Goal: Task Accomplishment & Management: Manage account settings

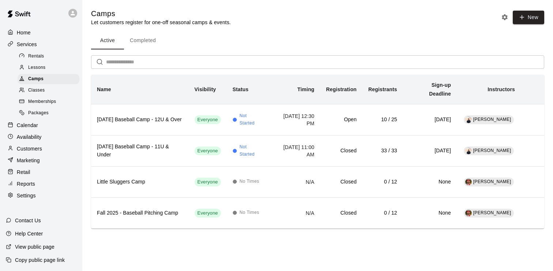
click at [41, 123] on div "Calendar" at bounding box center [41, 125] width 71 height 11
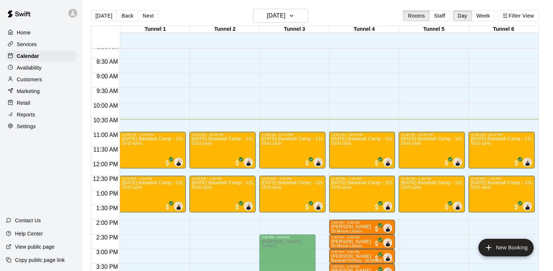
scroll to position [313, 0]
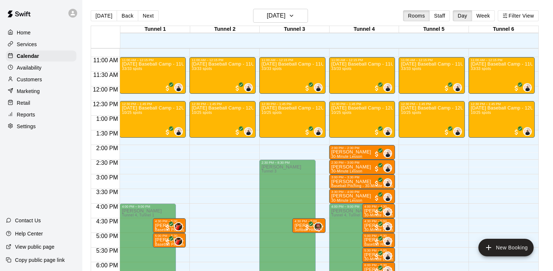
click at [38, 76] on p "Customers" at bounding box center [29, 79] width 25 height 7
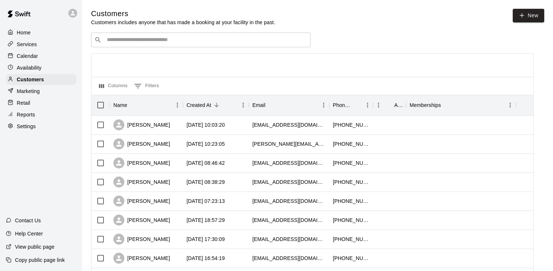
click at [167, 41] on input "Search customers by name or email" at bounding box center [206, 39] width 203 height 7
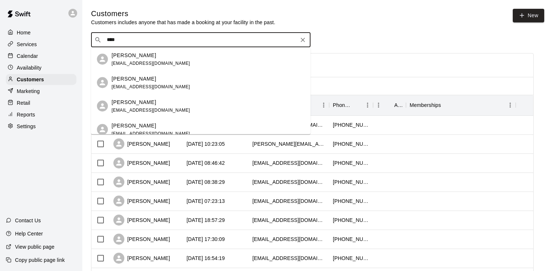
type input "*****"
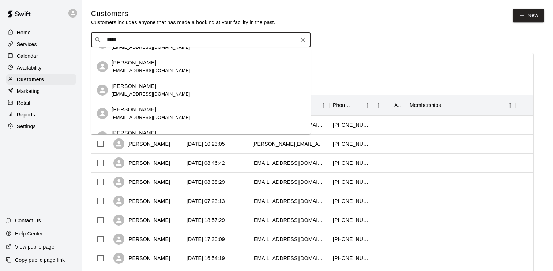
scroll to position [18, 0]
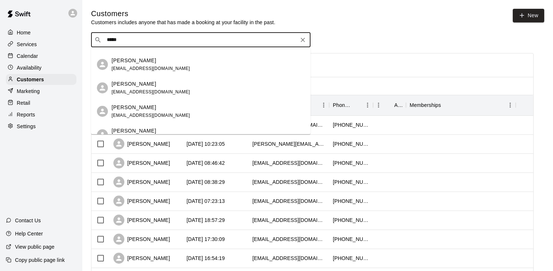
click at [188, 111] on div "[PERSON_NAME] [EMAIL_ADDRESS][DOMAIN_NAME]" at bounding box center [208, 111] width 193 height 16
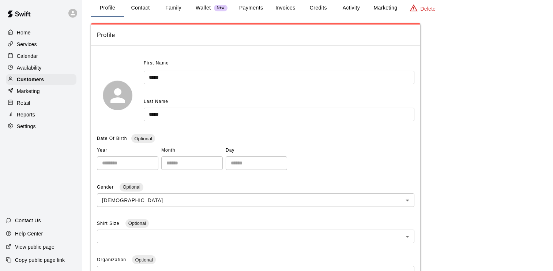
scroll to position [23, 0]
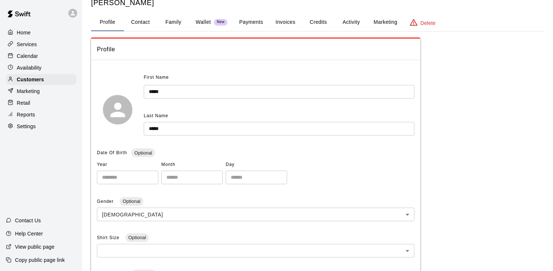
click at [254, 26] on button "Payments" at bounding box center [250, 23] width 35 height 18
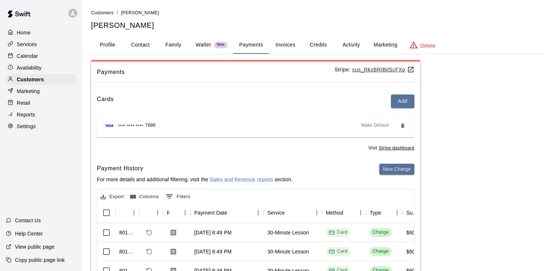
click at [109, 45] on button "Profile" at bounding box center [107, 45] width 33 height 18
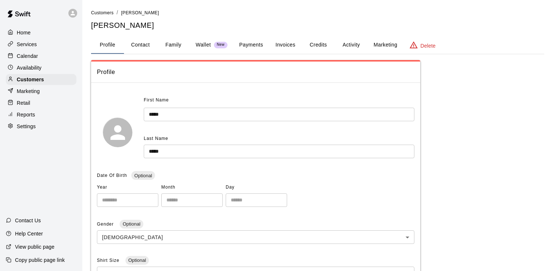
click at [34, 53] on p "Calendar" at bounding box center [27, 55] width 21 height 7
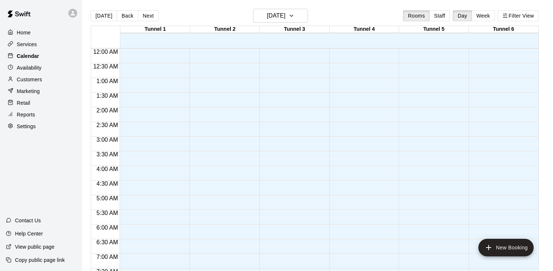
scroll to position [309, 0]
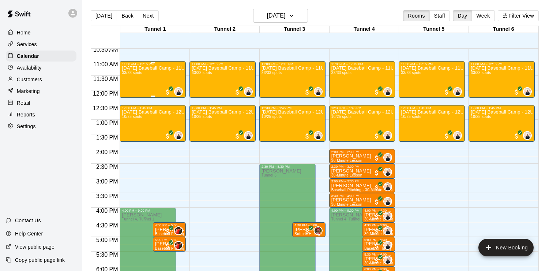
click at [142, 75] on div "[DATE] Baseball Camp - 11U & Under 33/33 spots" at bounding box center [153, 201] width 62 height 271
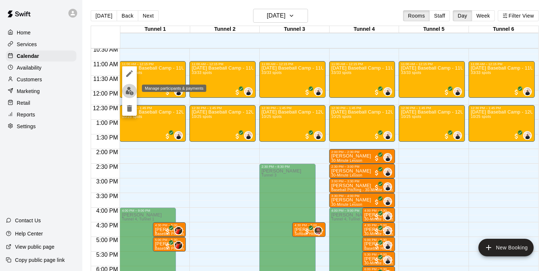
click at [132, 88] on img "edit" at bounding box center [129, 91] width 8 height 8
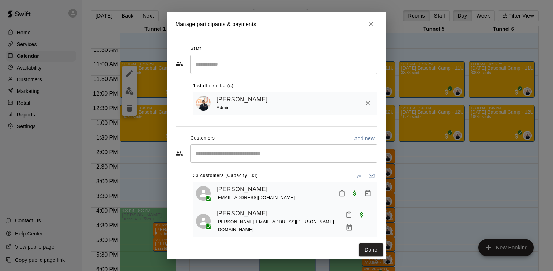
click at [239, 153] on input "Start typing to search customers..." at bounding box center [284, 153] width 181 height 7
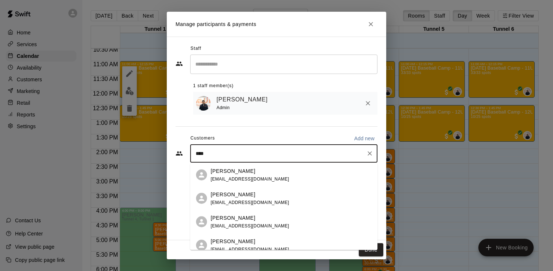
type input "*****"
click at [271, 239] on div "[PERSON_NAME]" at bounding box center [250, 241] width 79 height 8
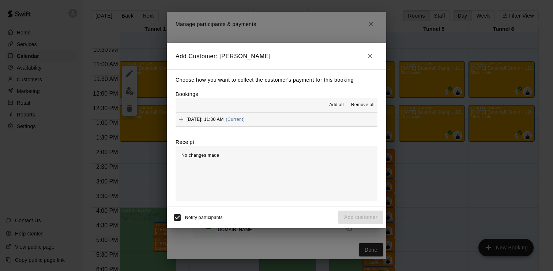
click at [369, 53] on icon "button" at bounding box center [370, 56] width 9 height 9
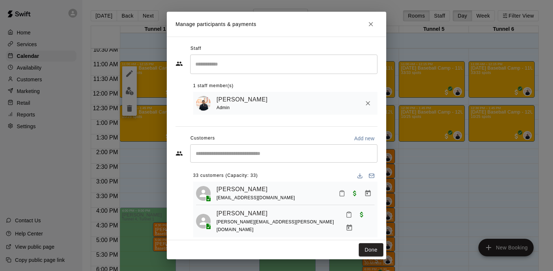
click at [245, 146] on div "​" at bounding box center [283, 153] width 187 height 18
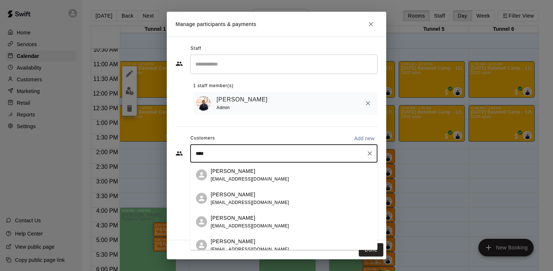
type input "*****"
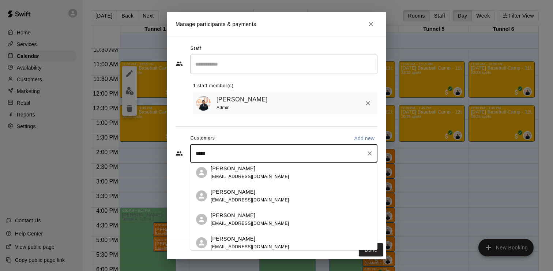
scroll to position [30, 0]
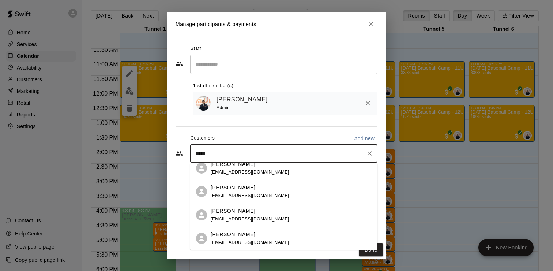
click at [279, 217] on div "[PERSON_NAME] [EMAIL_ADDRESS][DOMAIN_NAME]" at bounding box center [291, 215] width 161 height 16
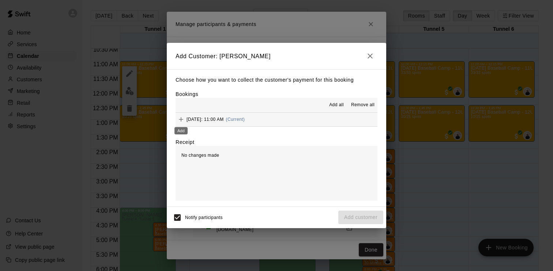
click at [181, 122] on div "Add" at bounding box center [181, 128] width 15 height 13
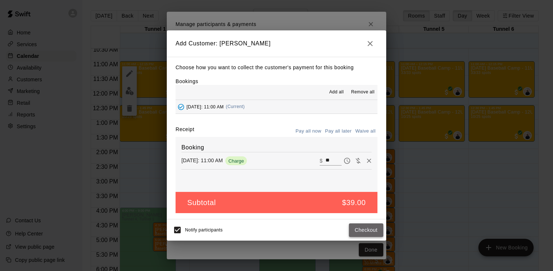
click at [366, 225] on button "Checkout" at bounding box center [366, 230] width 34 height 14
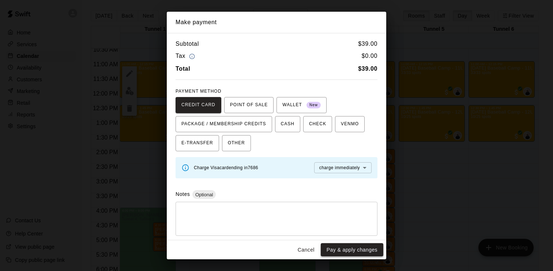
click at [345, 248] on button "Pay & apply changes" at bounding box center [352, 250] width 63 height 14
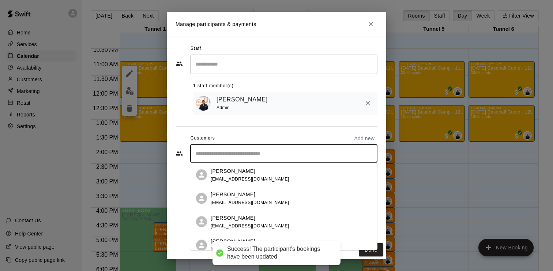
click at [253, 157] on input "Start typing to search customers..." at bounding box center [284, 153] width 181 height 7
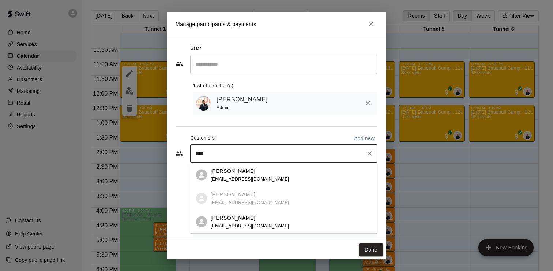
type input "*****"
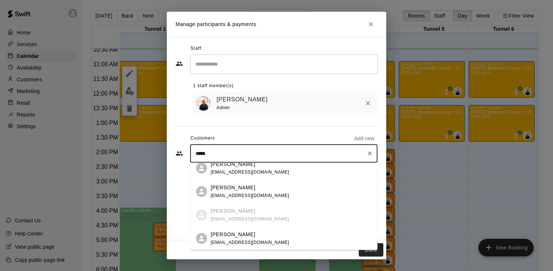
click at [271, 240] on span "[EMAIL_ADDRESS][DOMAIN_NAME]" at bounding box center [250, 241] width 79 height 5
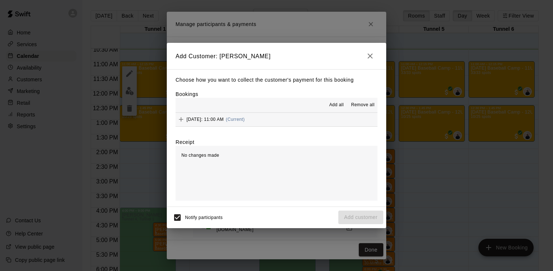
click at [184, 118] on icon "Add" at bounding box center [180, 119] width 7 height 7
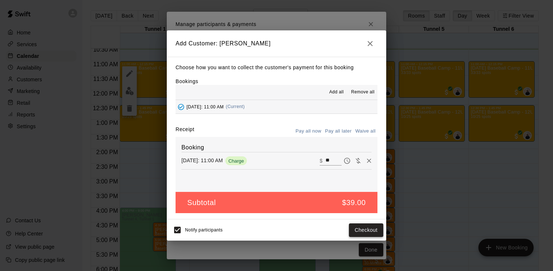
click at [361, 231] on button "Checkout" at bounding box center [366, 230] width 34 height 14
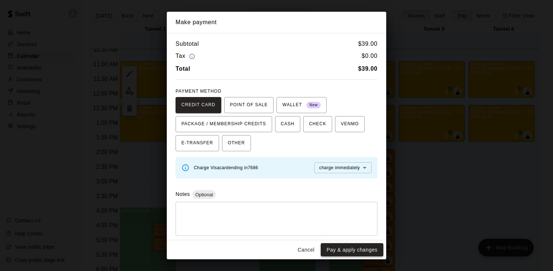
click at [363, 249] on button "Pay & apply changes" at bounding box center [352, 250] width 63 height 14
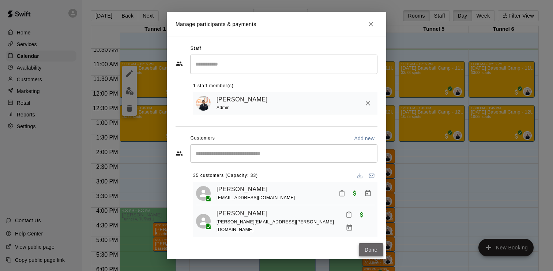
click at [372, 248] on button "Done" at bounding box center [371, 250] width 25 height 14
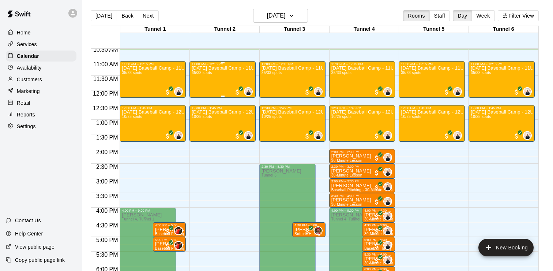
click at [213, 74] on div "[DATE] Baseball Camp - 11U & Under 35/33 spots" at bounding box center [223, 201] width 62 height 271
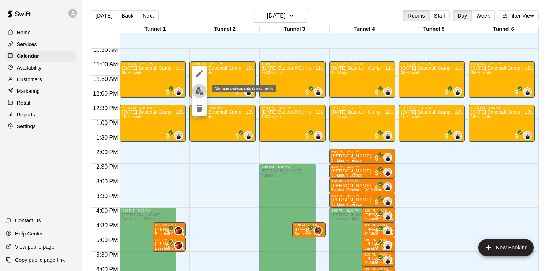
click at [198, 93] on img "edit" at bounding box center [199, 91] width 8 height 8
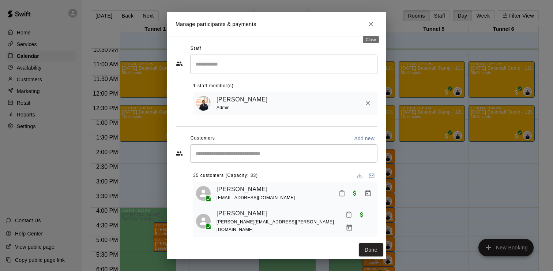
click at [372, 24] on icon "Close" at bounding box center [370, 23] width 7 height 7
